Goal: Task Accomplishment & Management: Manage account settings

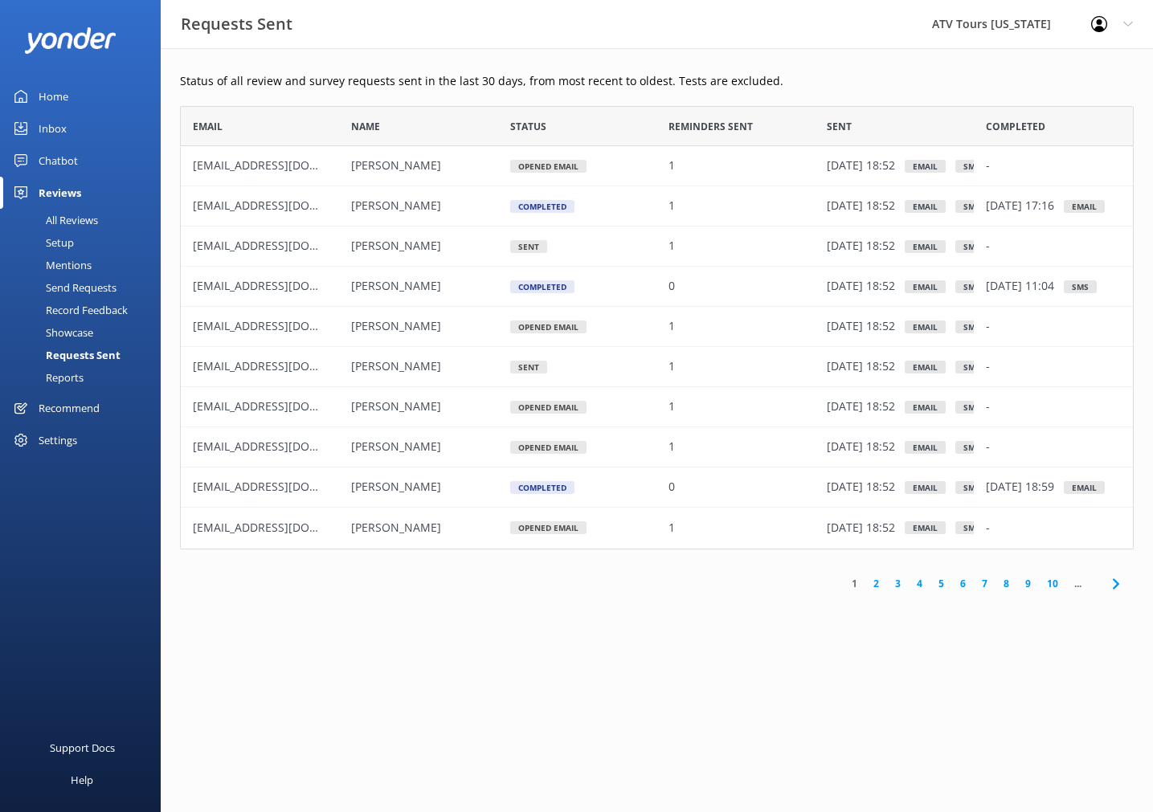
scroll to position [444, 954]
click at [63, 97] on div "Home" at bounding box center [54, 96] width 30 height 32
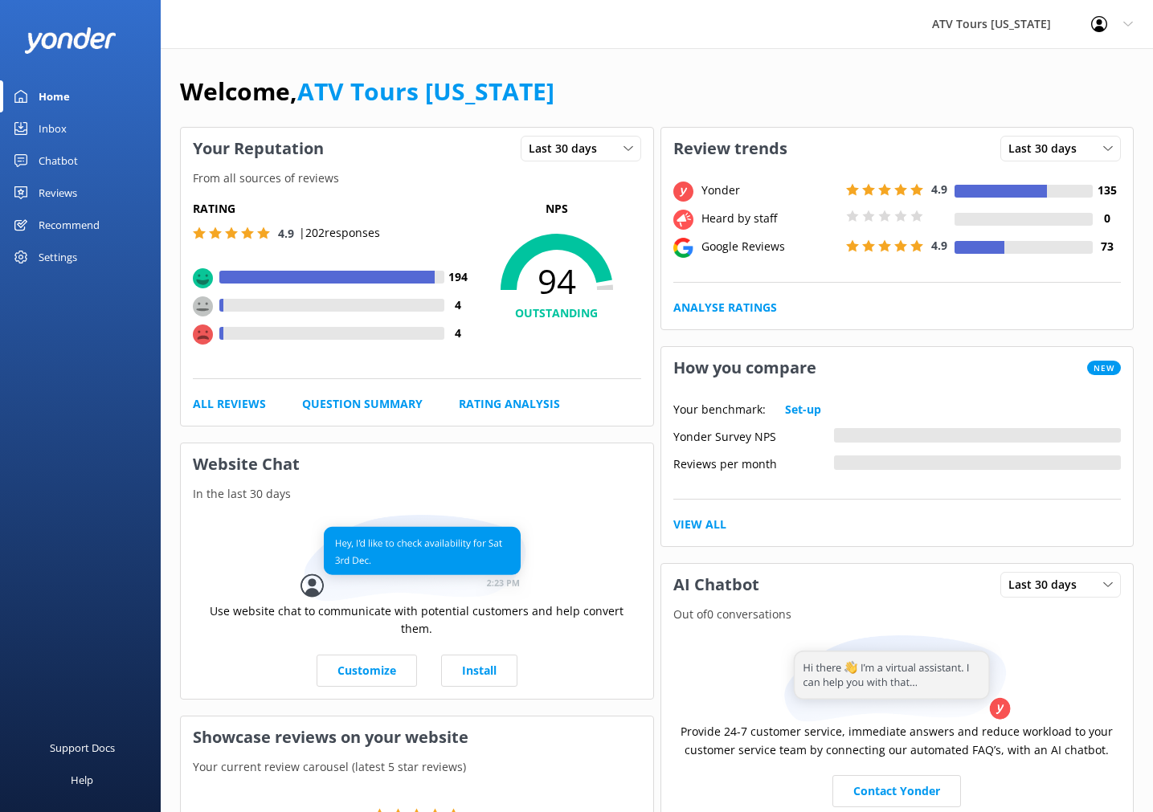
click at [59, 194] on div "Reviews" at bounding box center [58, 193] width 39 height 32
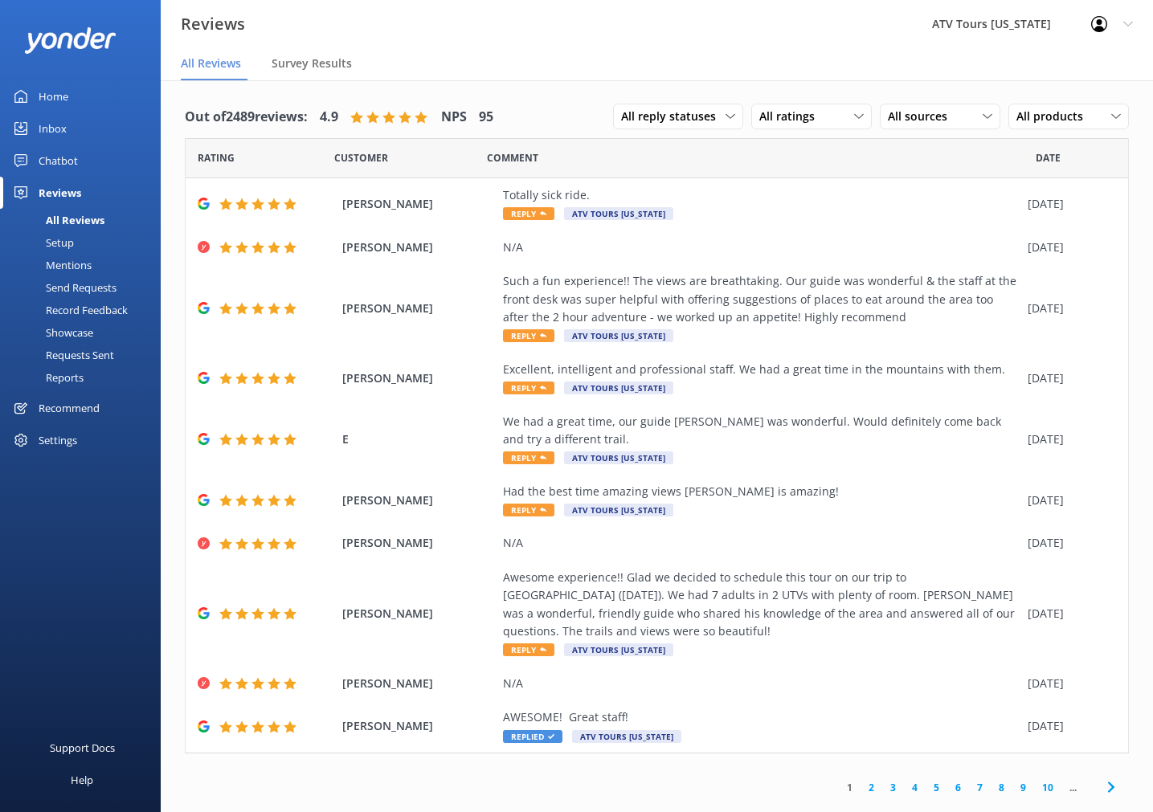
click at [85, 350] on div "Requests Sent" at bounding box center [62, 355] width 104 height 22
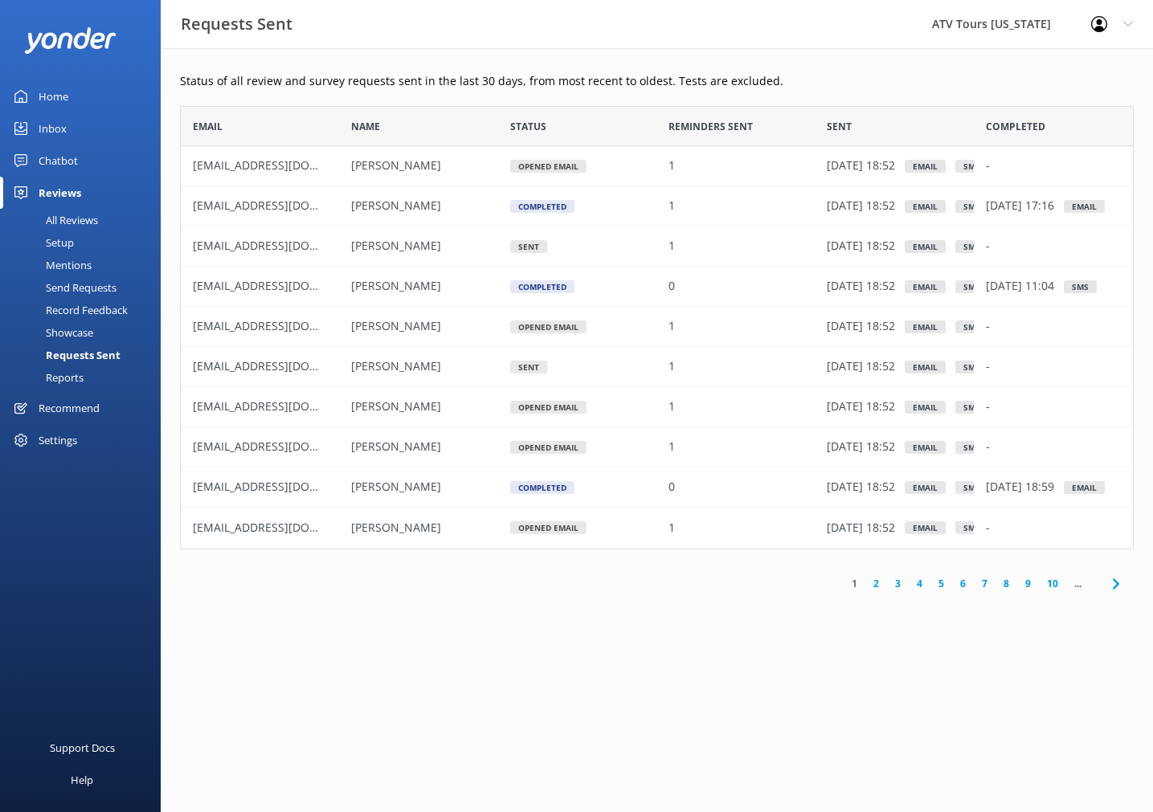
click at [876, 583] on link "2" at bounding box center [876, 583] width 22 height 15
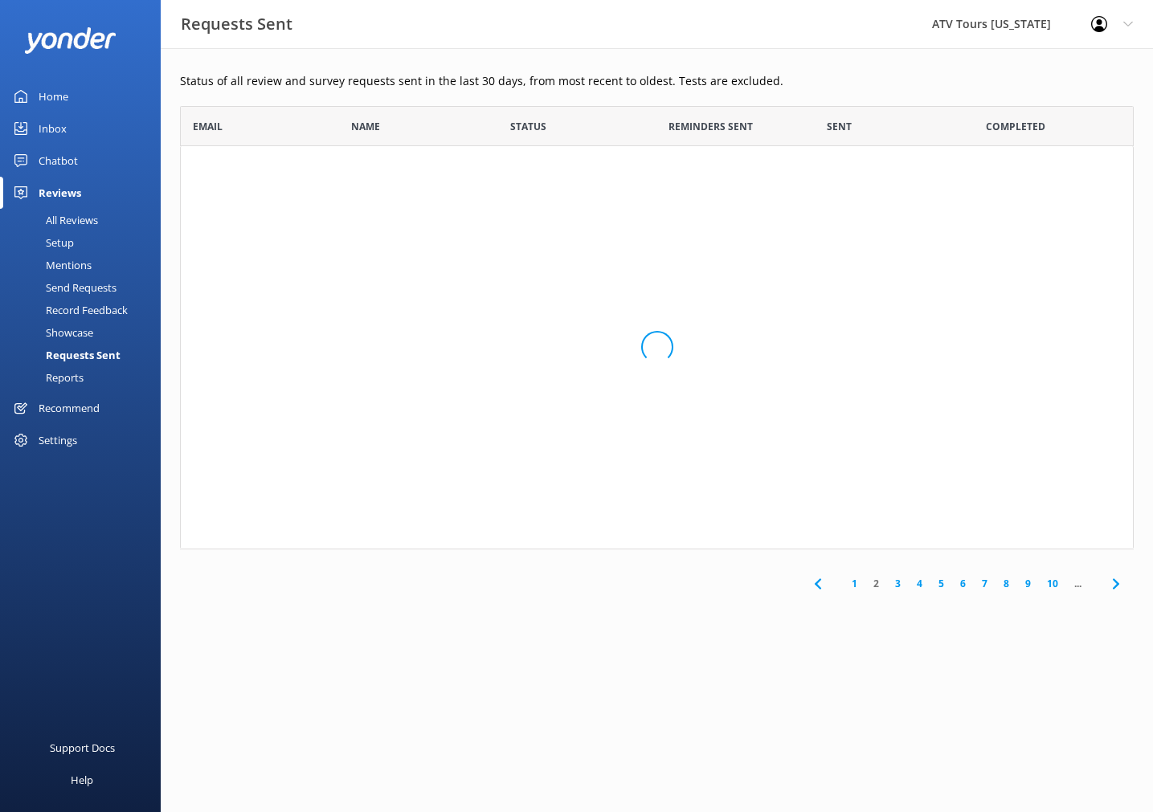
scroll to position [1, 0]
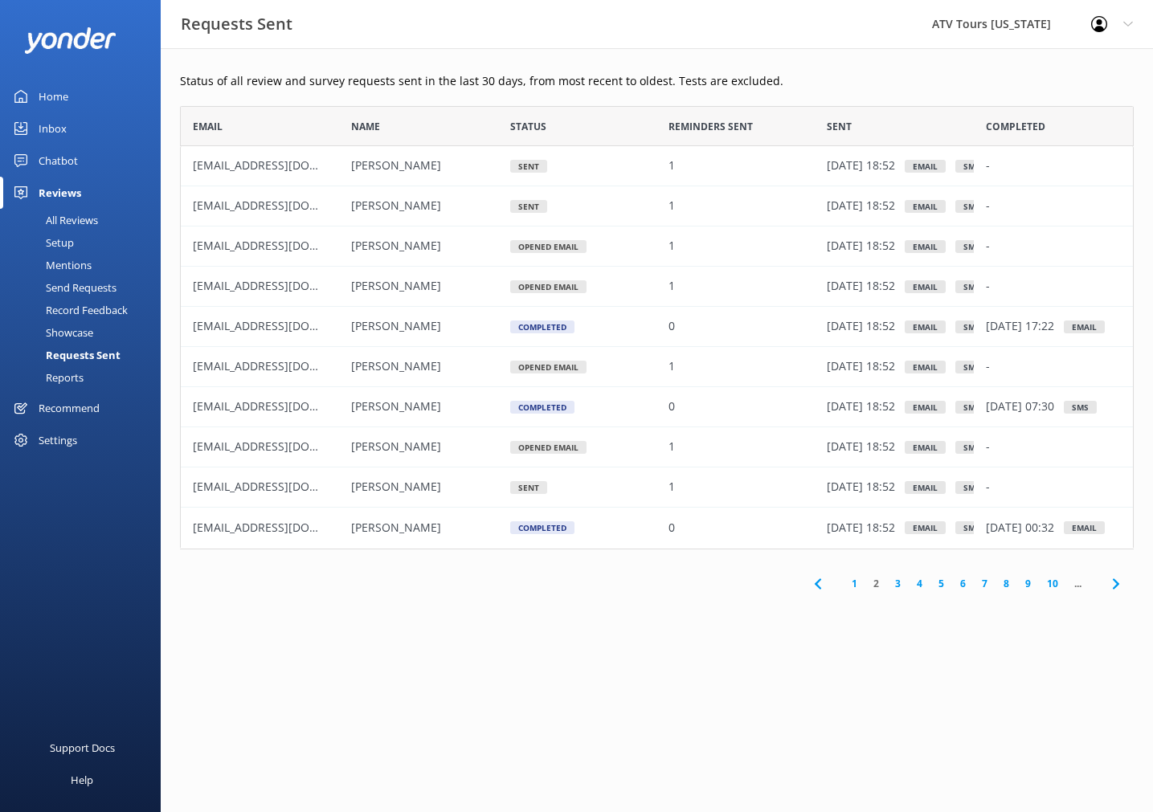
click at [852, 583] on link "1" at bounding box center [855, 583] width 22 height 15
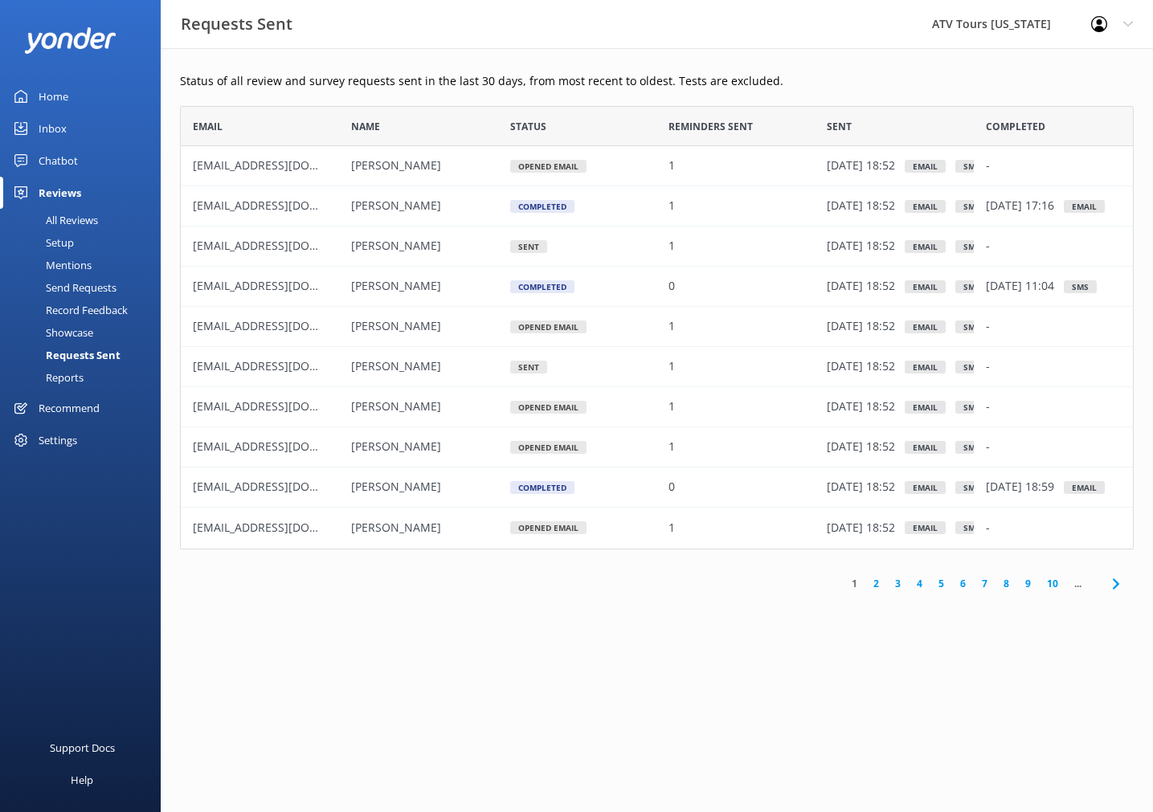
click at [55, 96] on div "Home" at bounding box center [54, 96] width 30 height 32
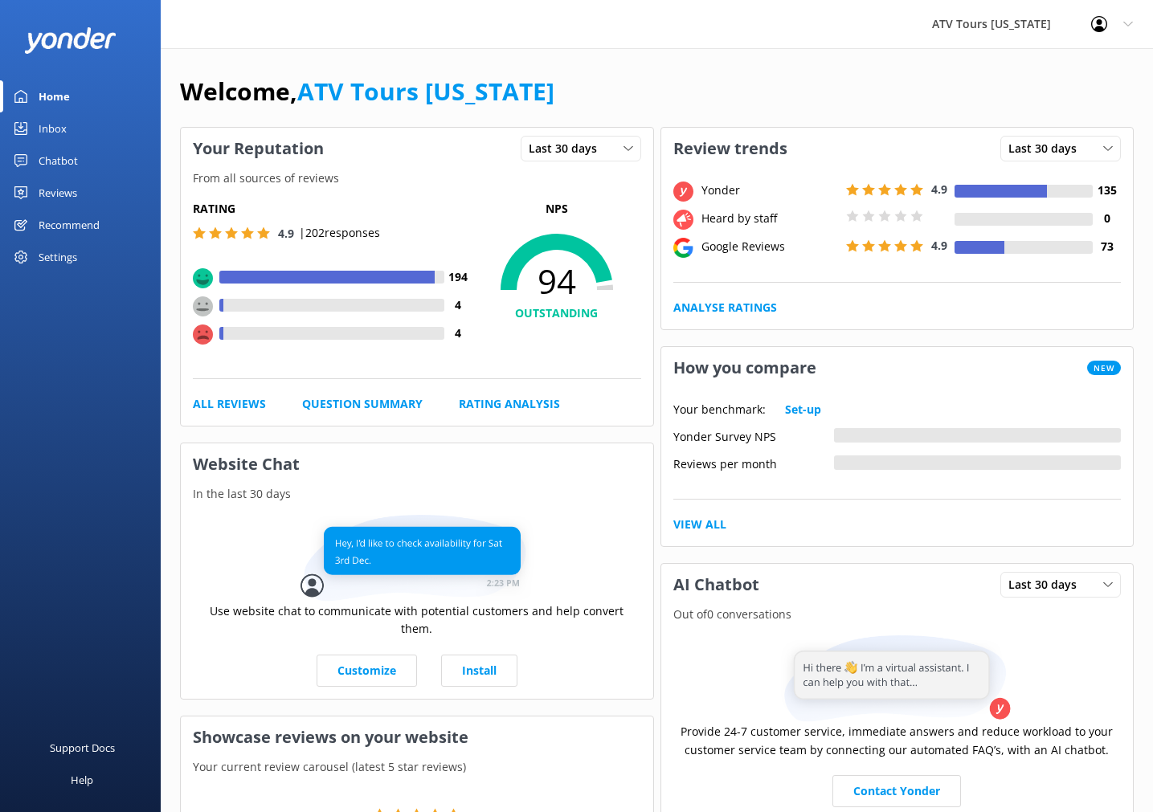
click at [1098, 18] on icon at bounding box center [1099, 24] width 16 height 16
click at [1080, 72] on link "Profile Settings" at bounding box center [1073, 68] width 161 height 40
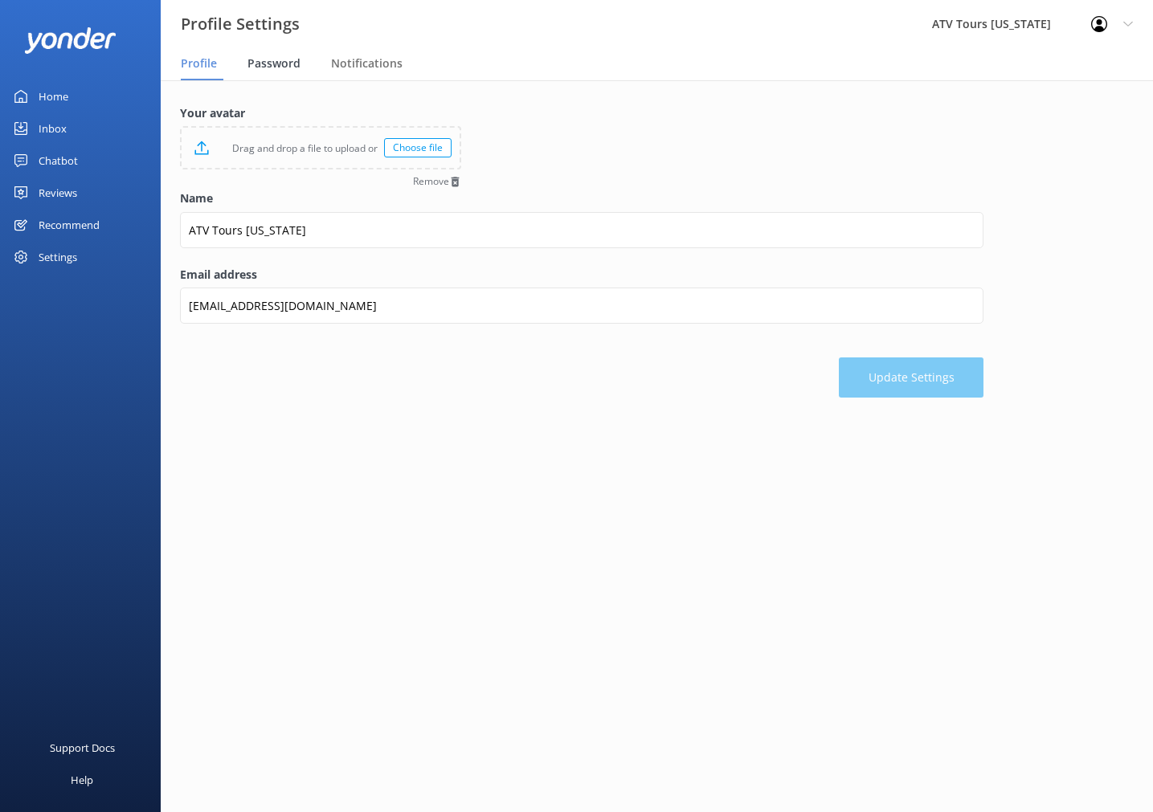
click at [295, 59] on span "Password" at bounding box center [273, 63] width 53 height 16
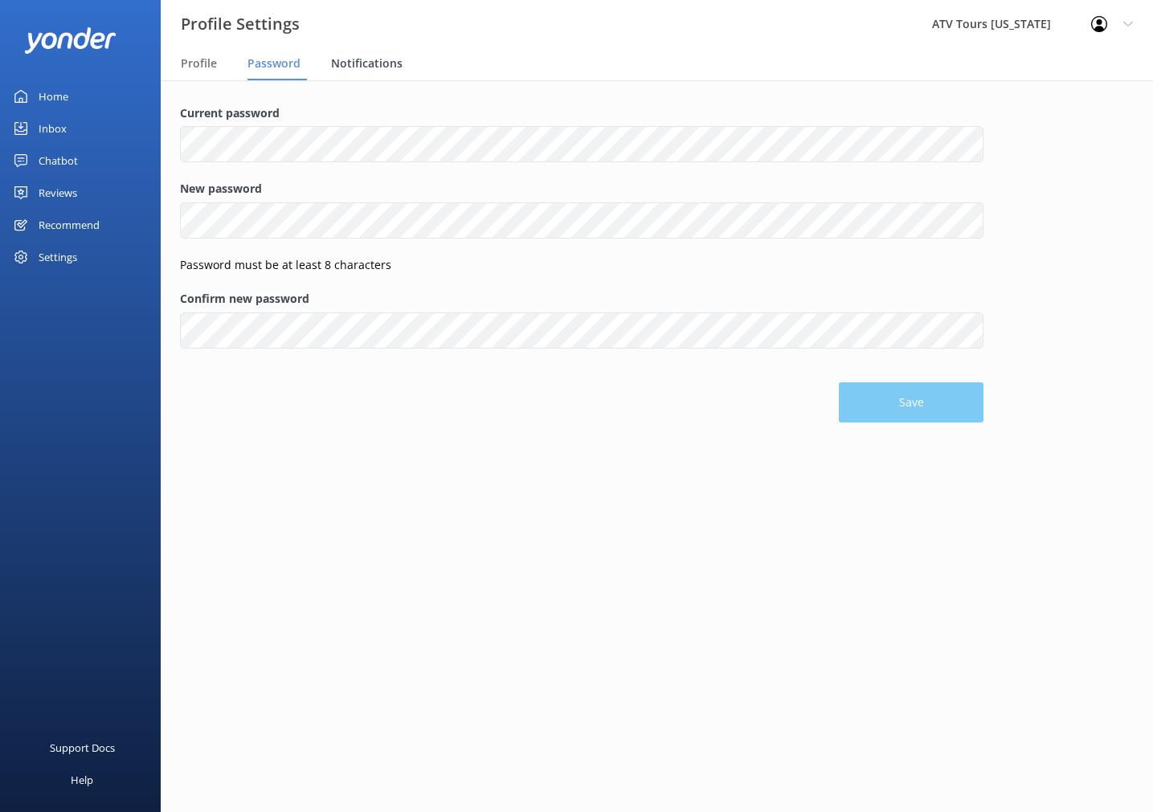
click at [358, 60] on span "Notifications" at bounding box center [367, 63] width 72 height 16
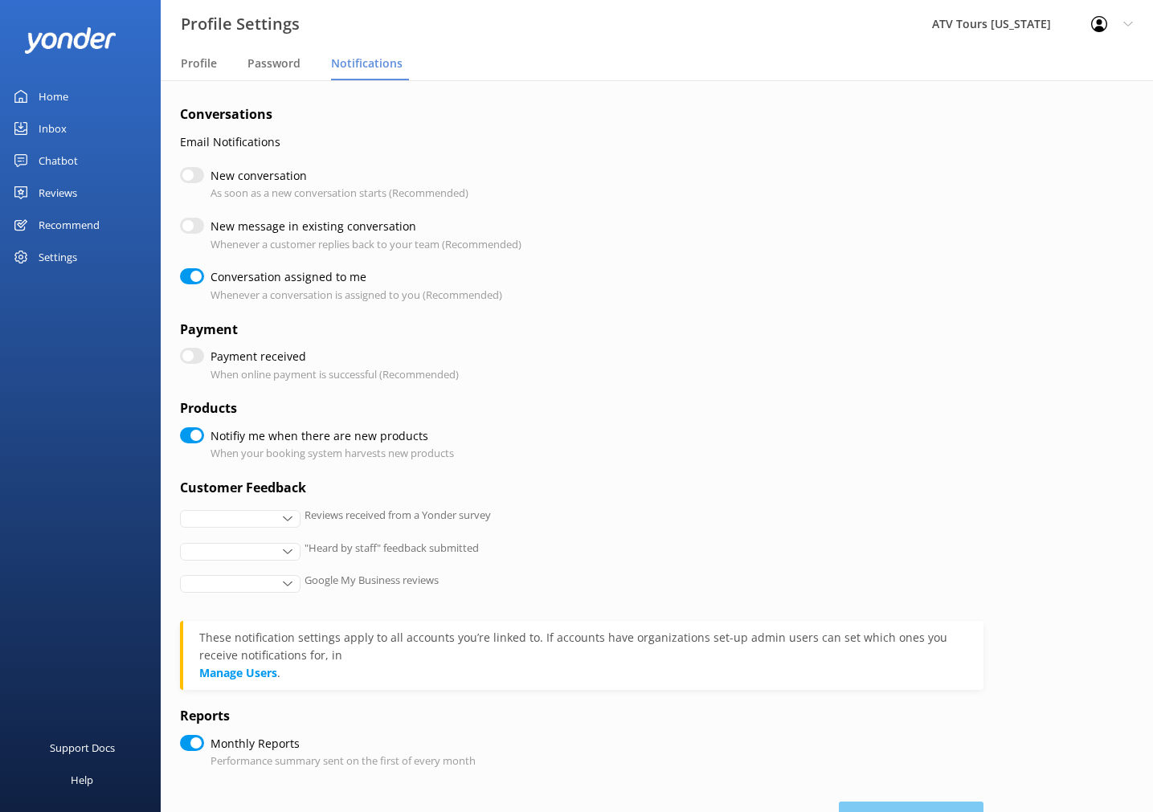
checkbox input "true"
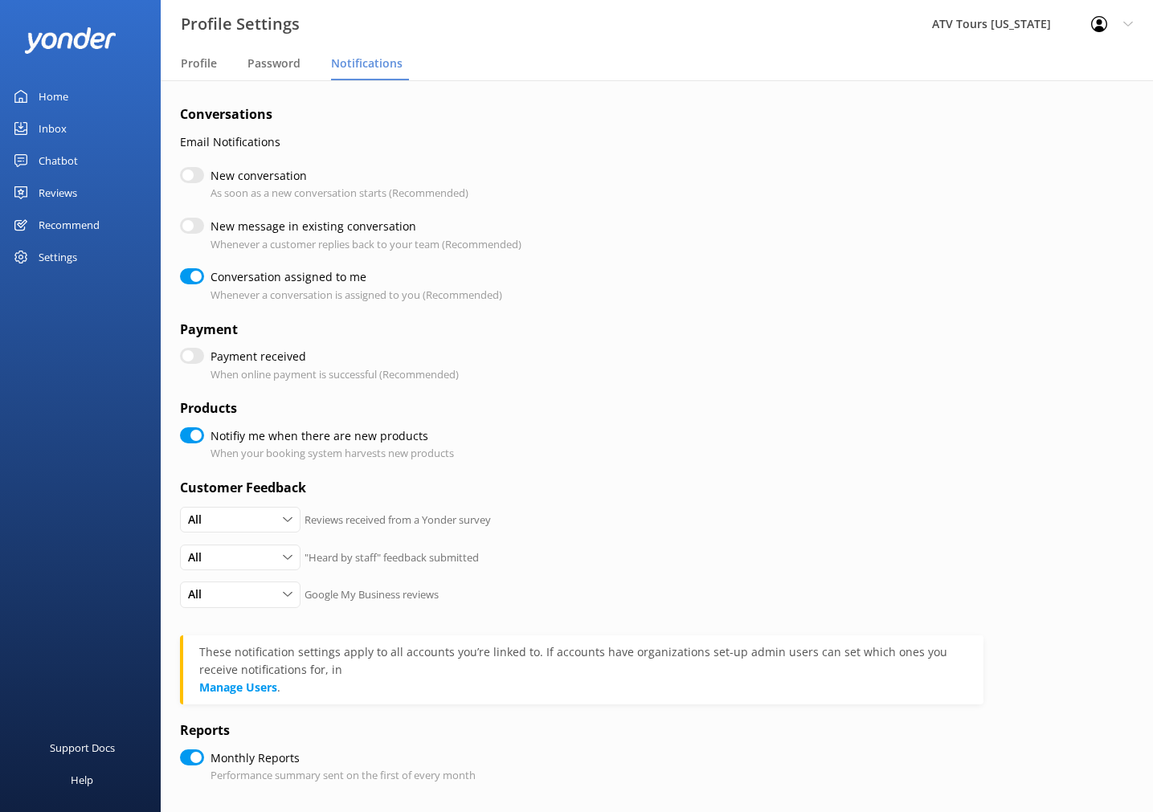
click at [43, 80] on div "Home" at bounding box center [54, 96] width 30 height 32
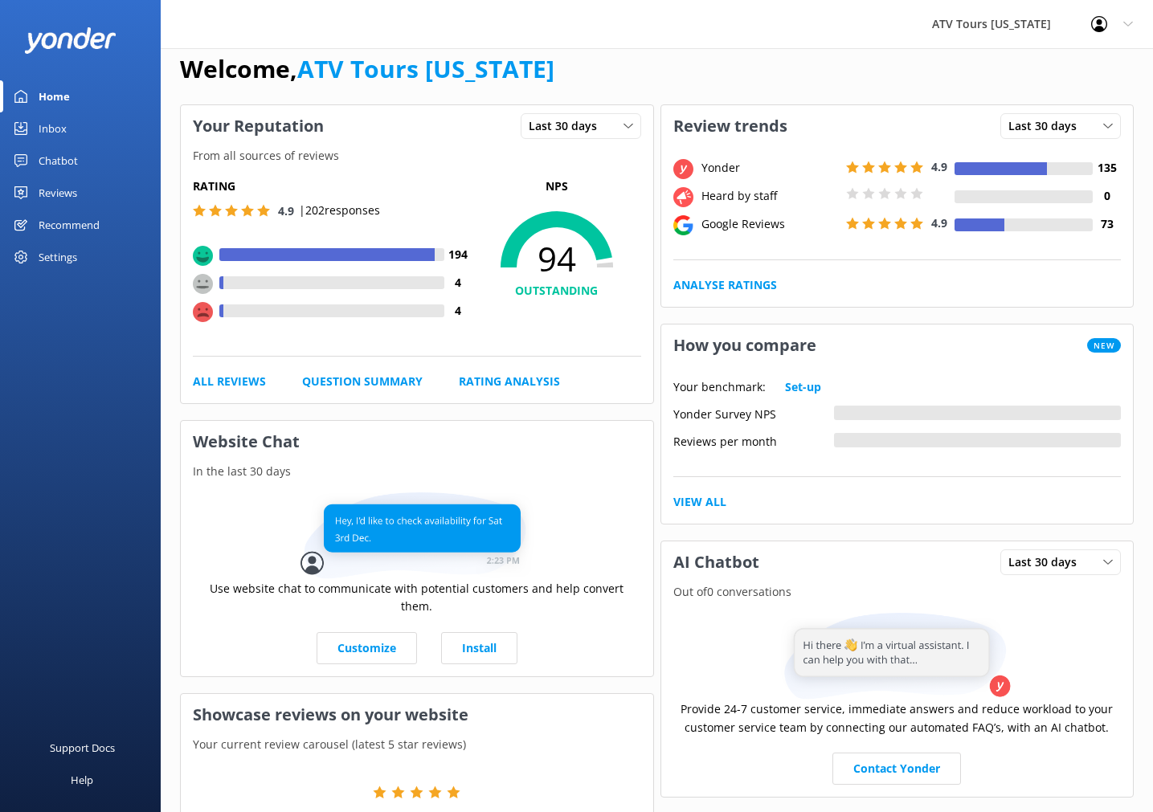
click at [50, 196] on div "Reviews" at bounding box center [58, 193] width 39 height 32
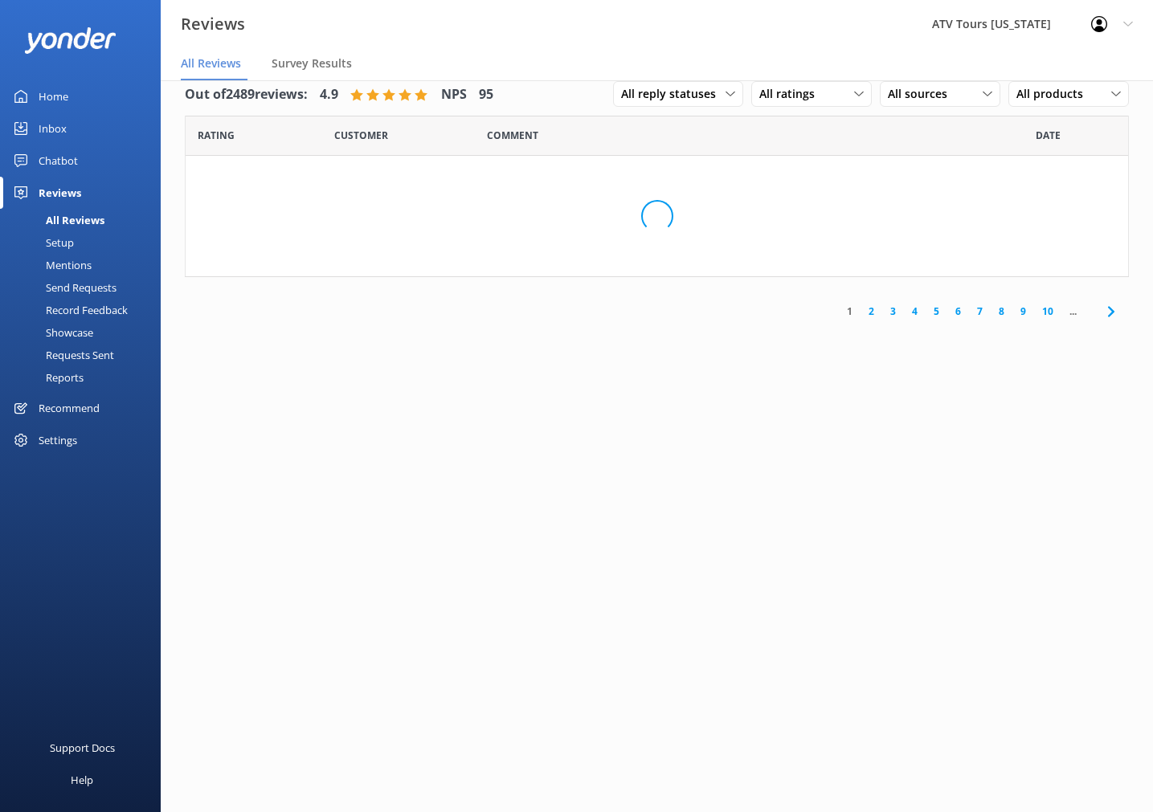
scroll to position [21, 0]
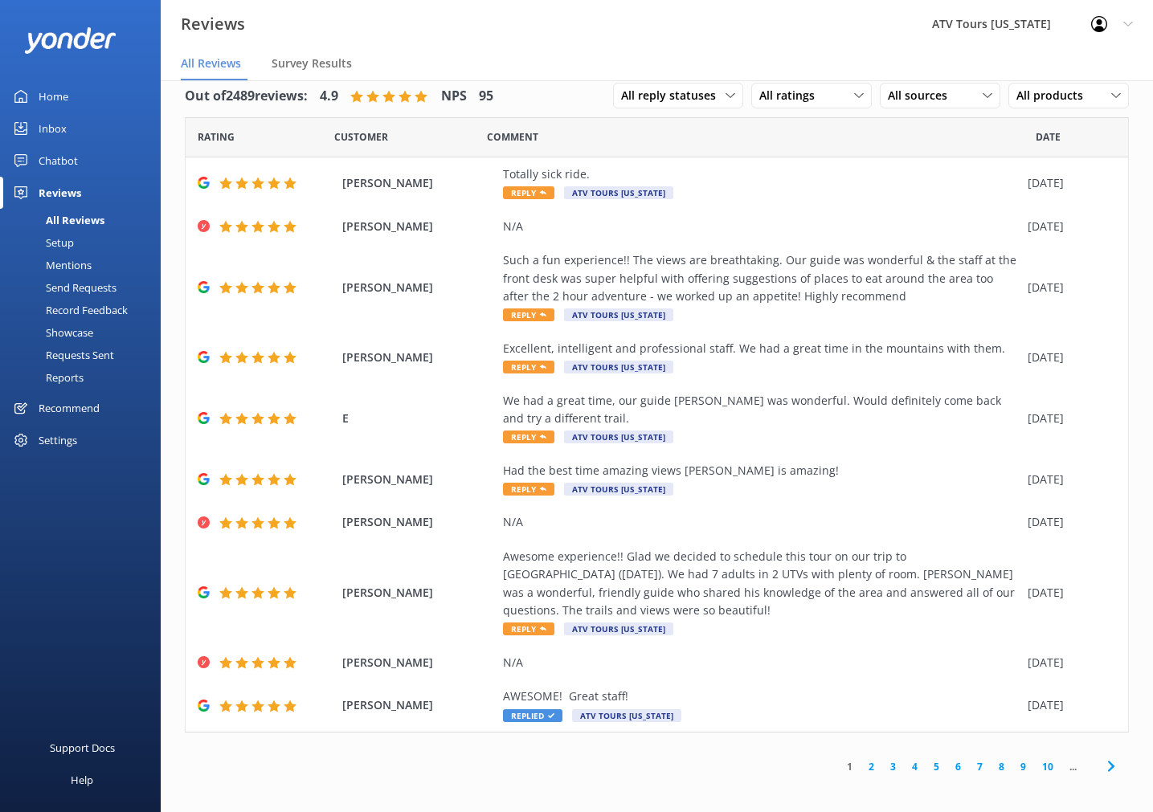
click at [71, 356] on div "Requests Sent" at bounding box center [62, 355] width 104 height 22
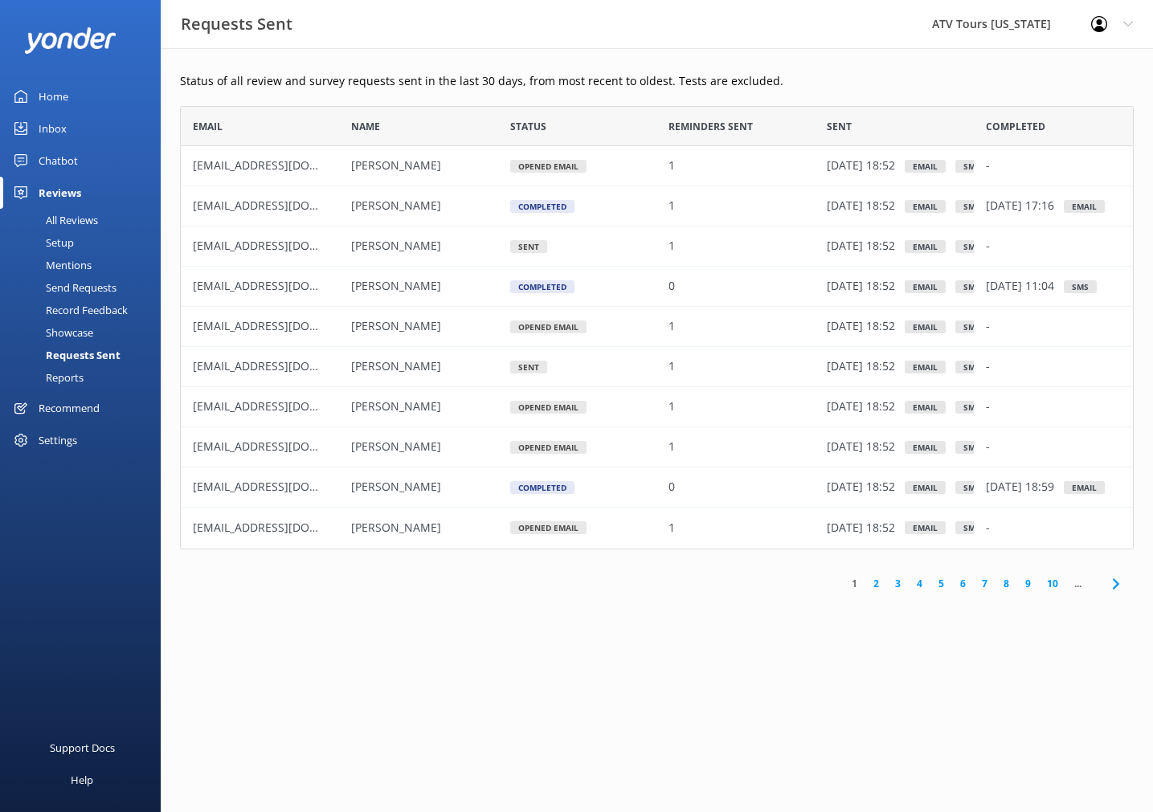
click at [1109, 24] on div at bounding box center [1104, 24] width 26 height 16
click at [83, 785] on div "Help" at bounding box center [82, 780] width 22 height 32
